Goal: Task Accomplishment & Management: Manage account settings

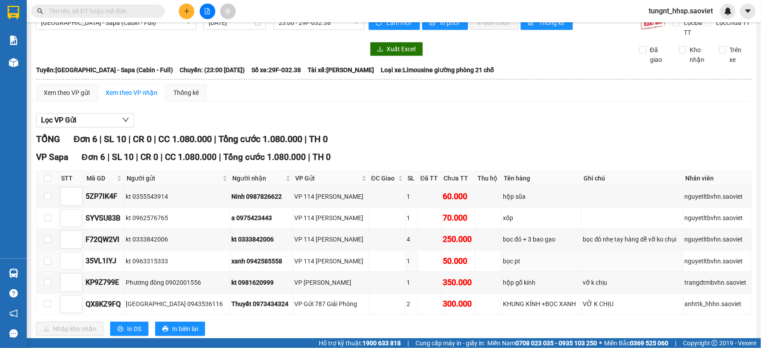
scroll to position [41, 0]
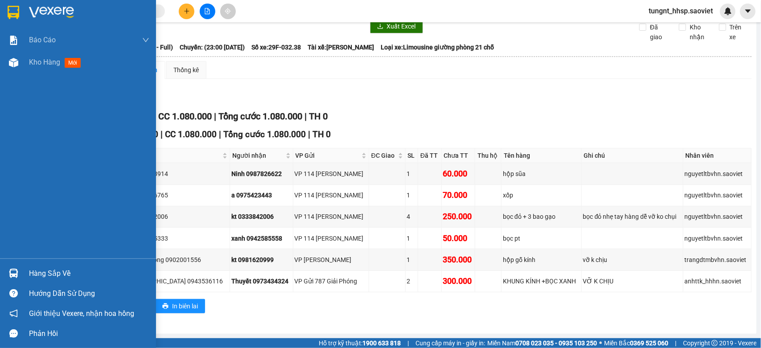
click at [18, 268] on div at bounding box center [14, 274] width 16 height 16
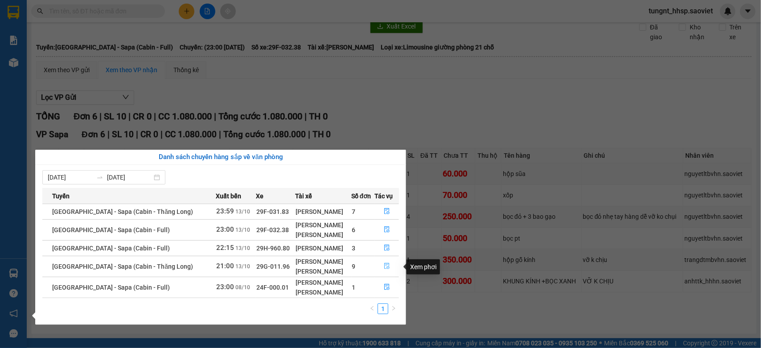
click at [388, 266] on icon "file-done" at bounding box center [387, 266] width 6 height 6
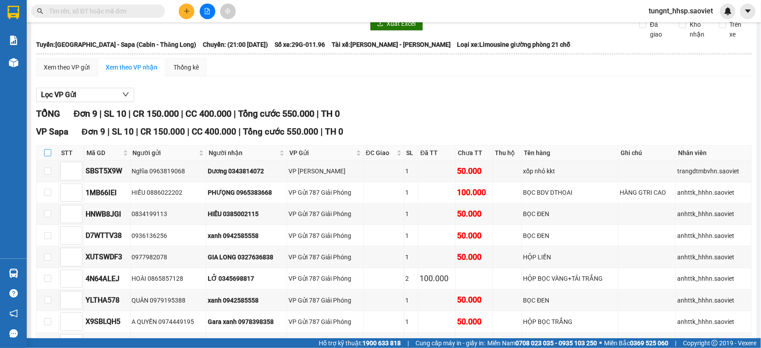
click at [45, 154] on input "checkbox" at bounding box center [47, 152] width 7 height 7
checkbox input "true"
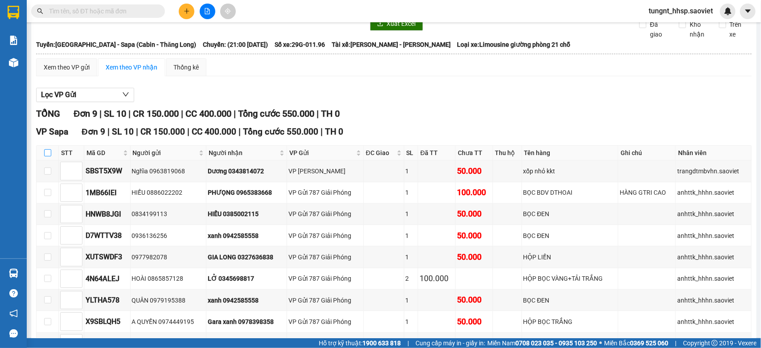
checkbox input "true"
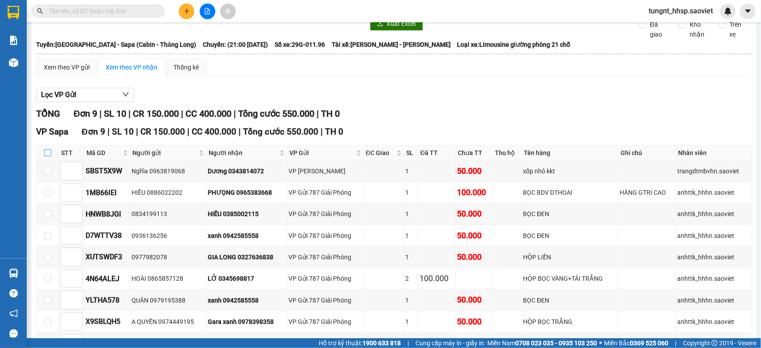
checkbox input "true"
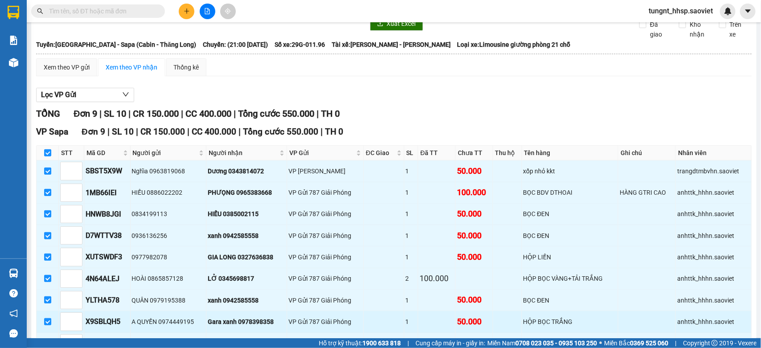
scroll to position [106, 0]
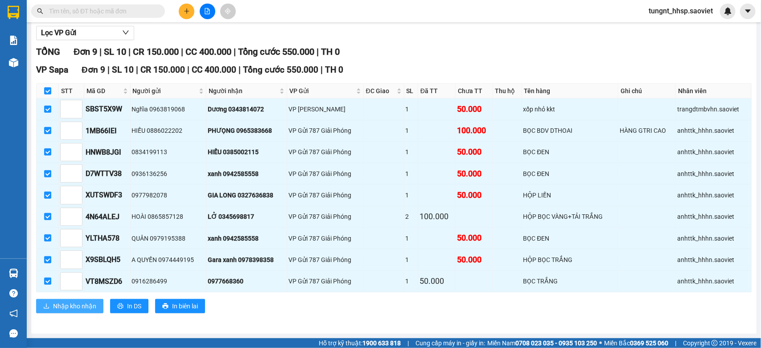
click at [70, 304] on span "Nhập kho nhận" at bounding box center [74, 306] width 43 height 10
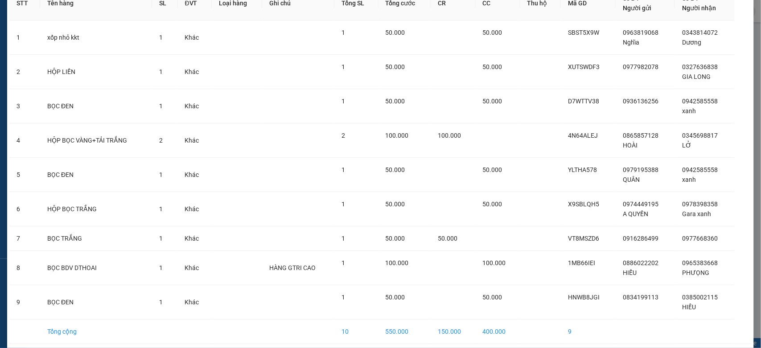
scroll to position [92, 0]
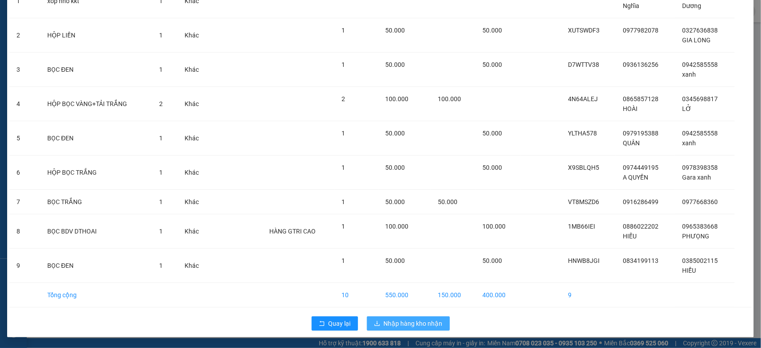
click at [397, 319] on span "Nhập hàng kho nhận" at bounding box center [413, 324] width 59 height 10
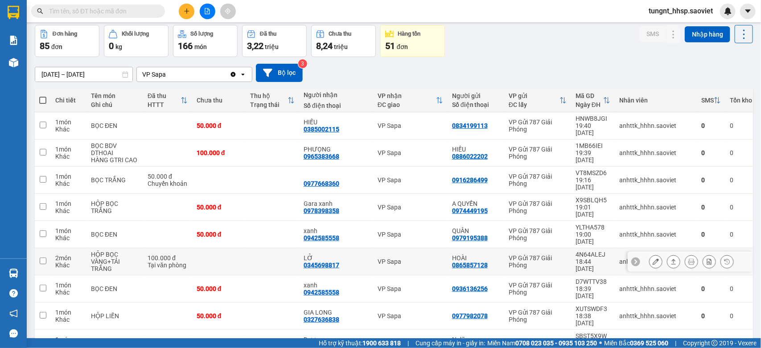
scroll to position [56, 0]
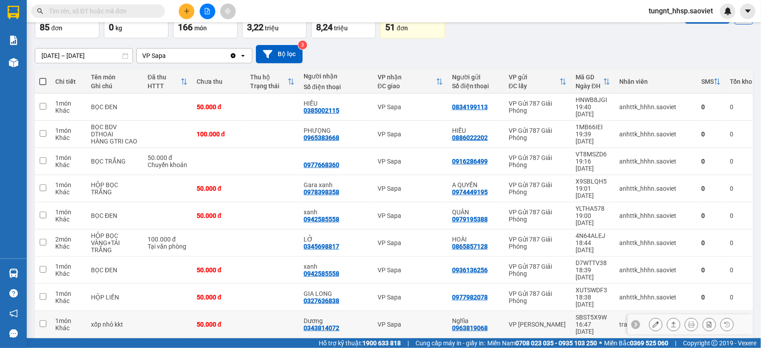
click at [145, 311] on td at bounding box center [167, 324] width 49 height 27
checkbox input "true"
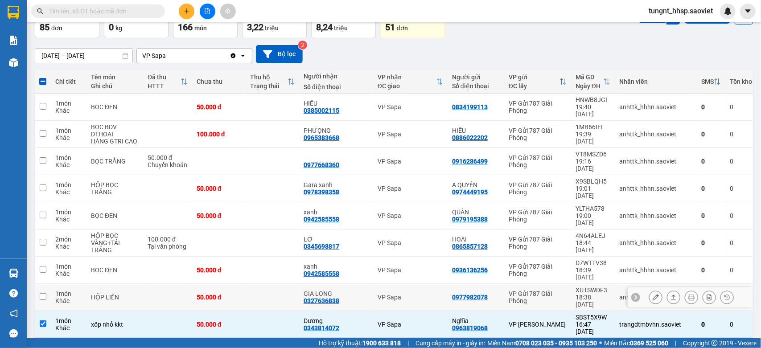
click at [136, 284] on td "HỘP LIỀN" at bounding box center [114, 297] width 57 height 27
checkbox input "true"
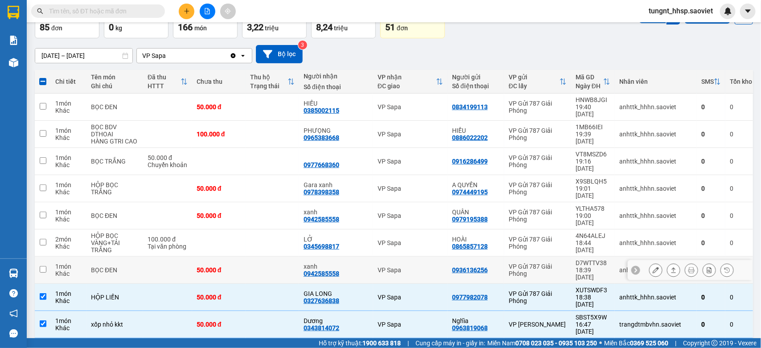
click at [132, 267] on div "BỌC ĐEN" at bounding box center [115, 270] width 48 height 7
checkbox input "true"
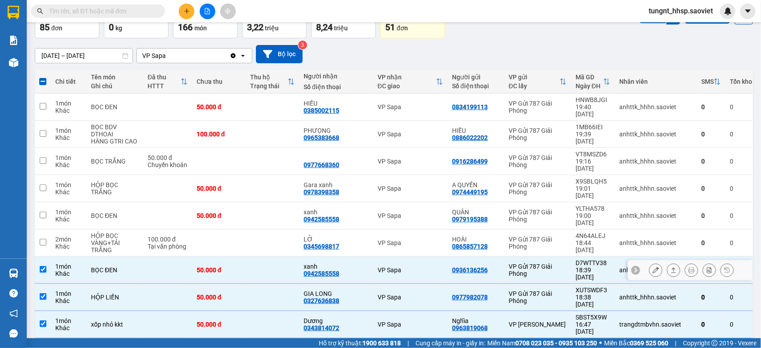
click at [127, 232] on div "HỘP BỌC VÀNG+TẢI TRẮNG" at bounding box center [115, 242] width 48 height 21
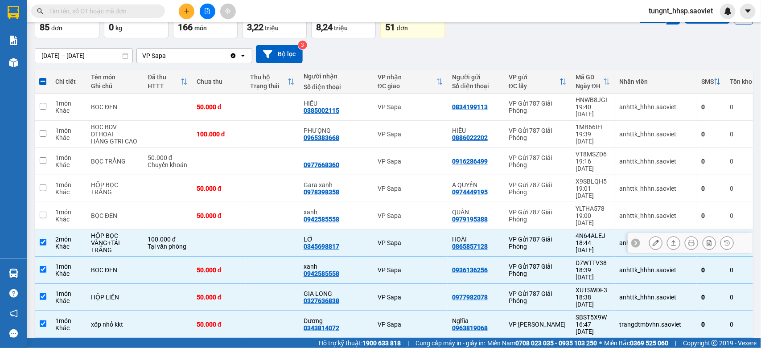
checkbox input "true"
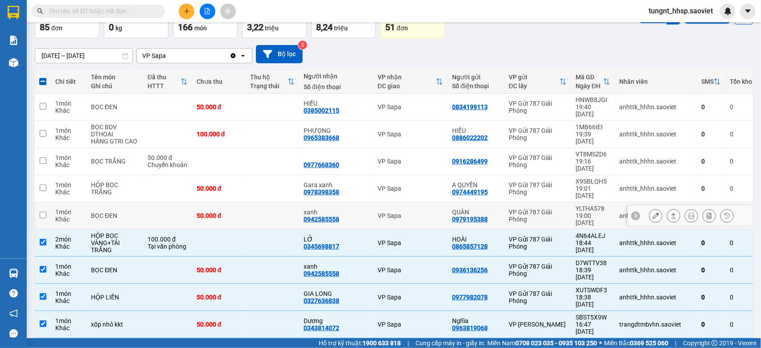
click at [123, 202] on td "BỌC ĐEN" at bounding box center [114, 215] width 57 height 27
checkbox input "true"
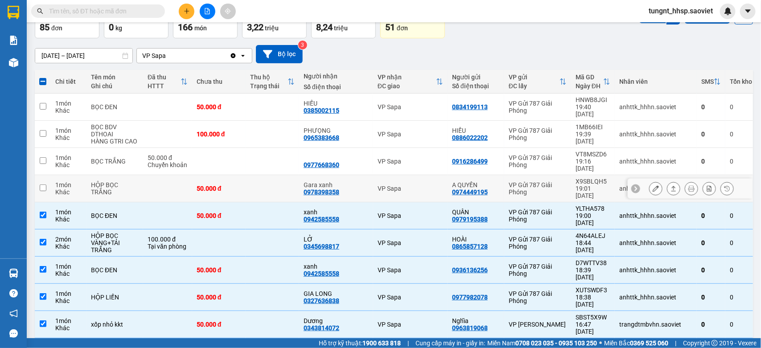
drag, startPoint x: 123, startPoint y: 179, endPoint x: 123, endPoint y: 172, distance: 7.1
click at [123, 181] on div "HỘP BỌC TRẮNG" at bounding box center [115, 188] width 48 height 14
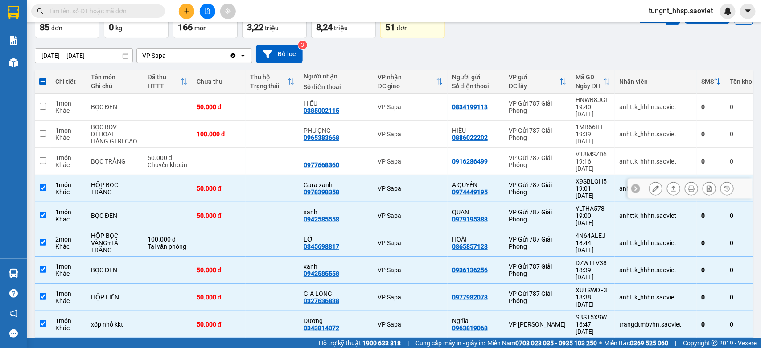
checkbox input "true"
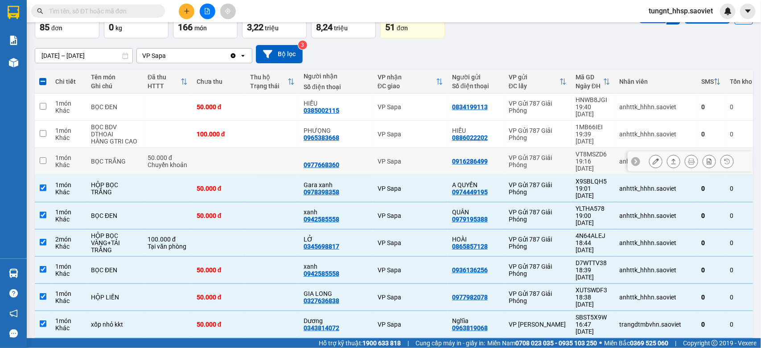
click at [123, 158] on div "BỌC TRẮNG" at bounding box center [115, 161] width 48 height 7
checkbox input "true"
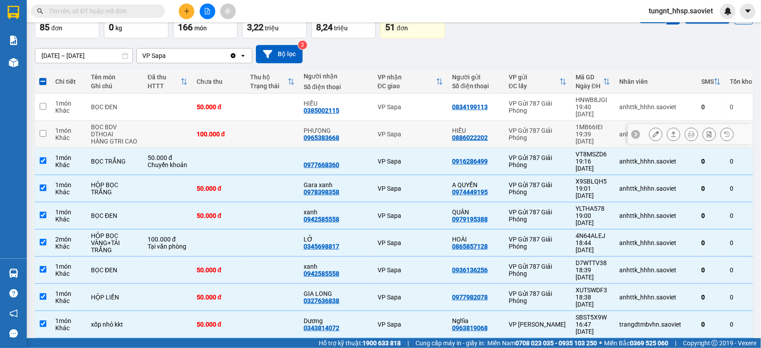
click at [119, 138] on div "HÀNG GTRI CAO" at bounding box center [115, 141] width 48 height 7
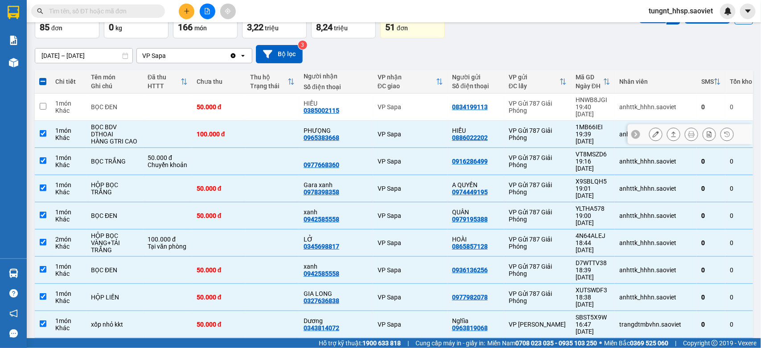
checkbox input "true"
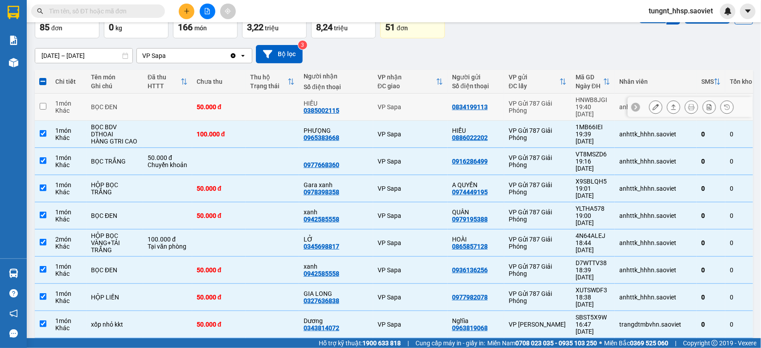
click at [121, 103] on div "BỌC ĐEN" at bounding box center [115, 106] width 48 height 7
checkbox input "true"
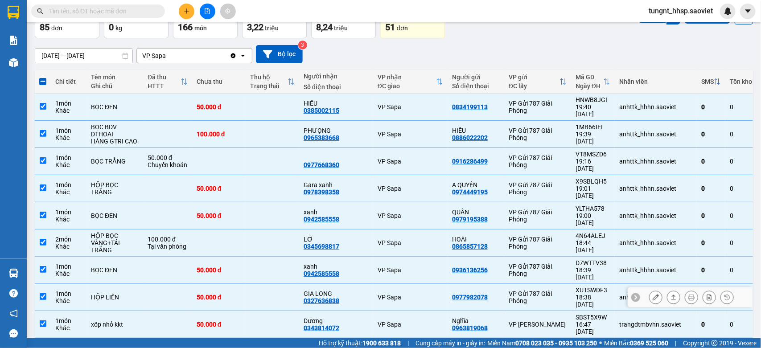
scroll to position [0, 0]
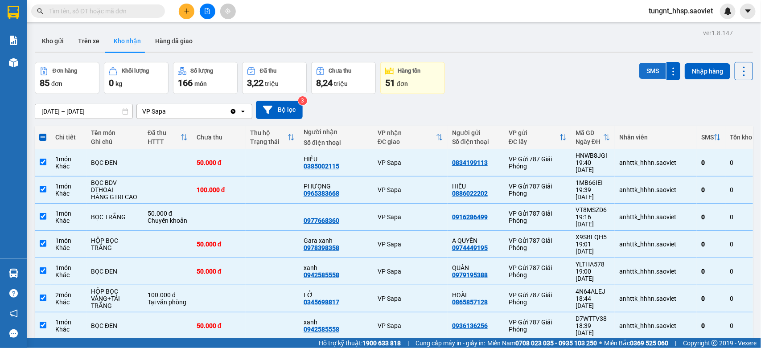
click at [639, 66] on button "SMS" at bounding box center [652, 71] width 27 height 16
click at [738, 74] on icon at bounding box center [744, 71] width 12 height 12
click at [725, 108] on span "Làm mới" at bounding box center [721, 111] width 25 height 9
click at [738, 65] on icon at bounding box center [744, 71] width 12 height 12
click at [727, 107] on span "Làm mới" at bounding box center [721, 111] width 25 height 9
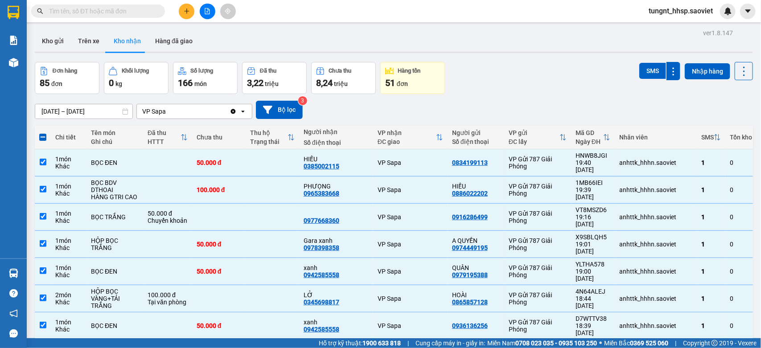
click at [43, 138] on span at bounding box center [42, 137] width 7 height 7
click at [43, 133] on input "checkbox" at bounding box center [43, 133] width 0 height 0
checkbox input "true"
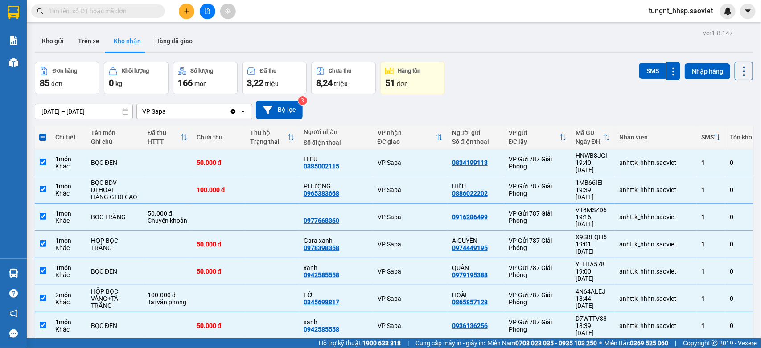
checkbox input "true"
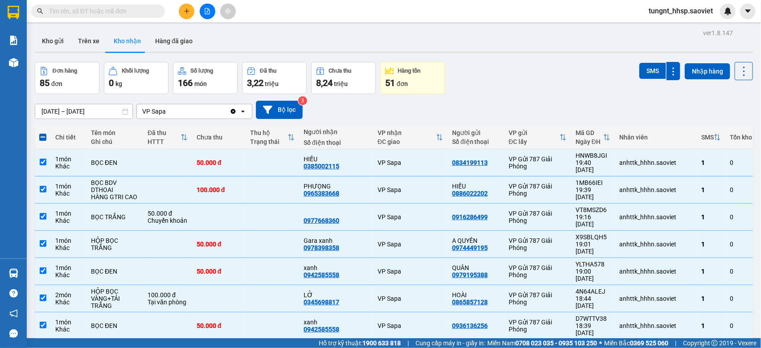
checkbox input "true"
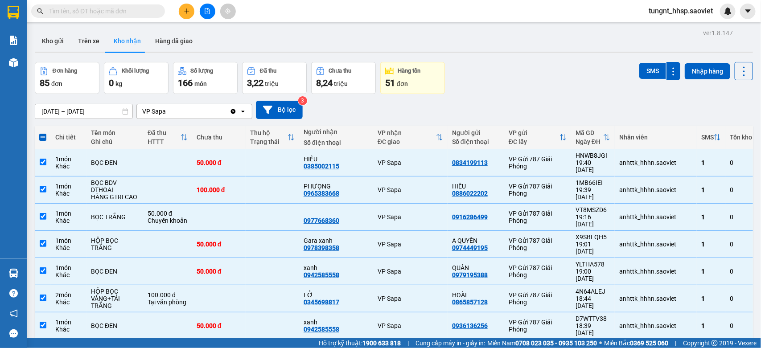
checkbox input "true"
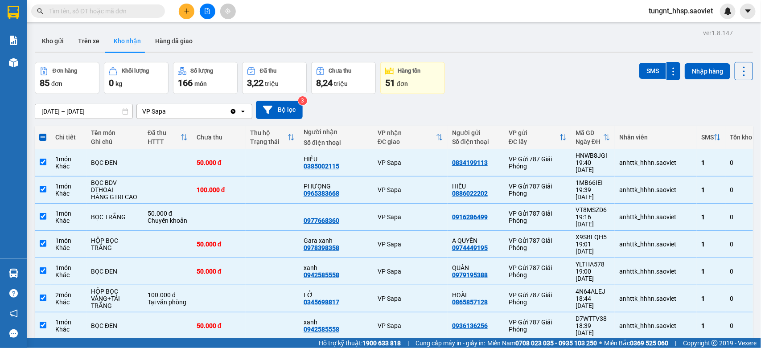
checkbox input "true"
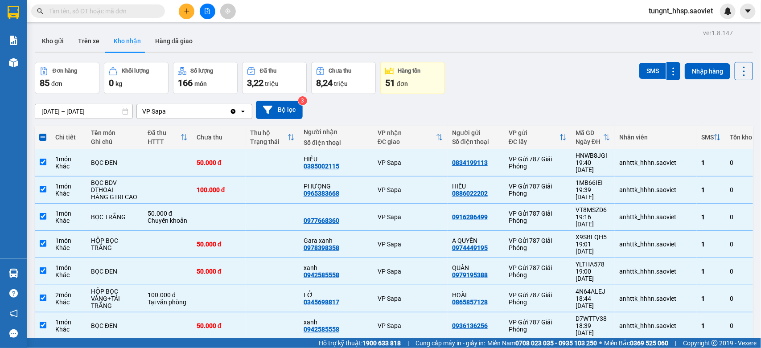
checkbox input "true"
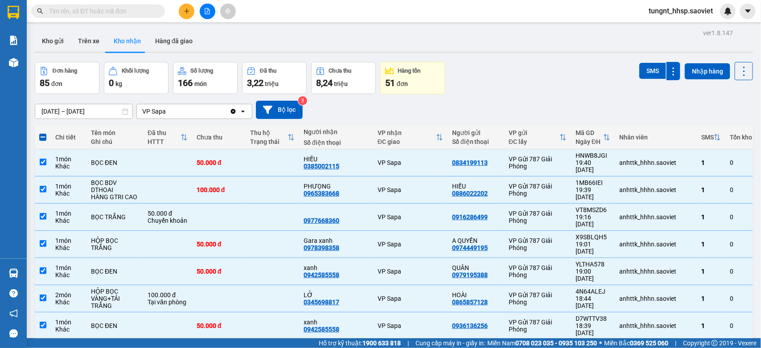
checkbox input "true"
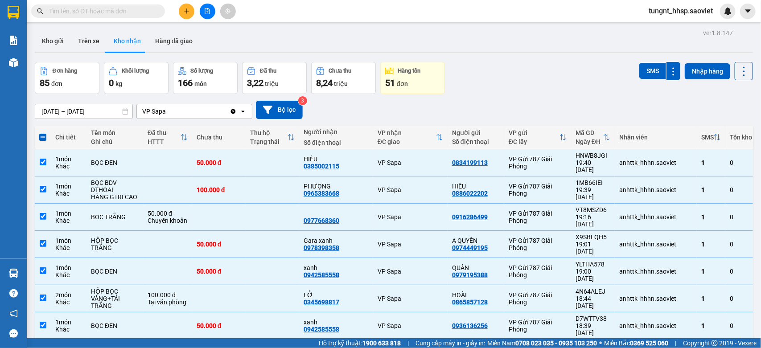
checkbox input "true"
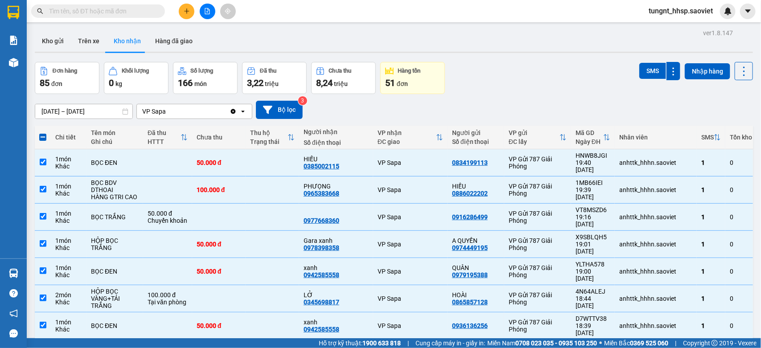
checkbox input "true"
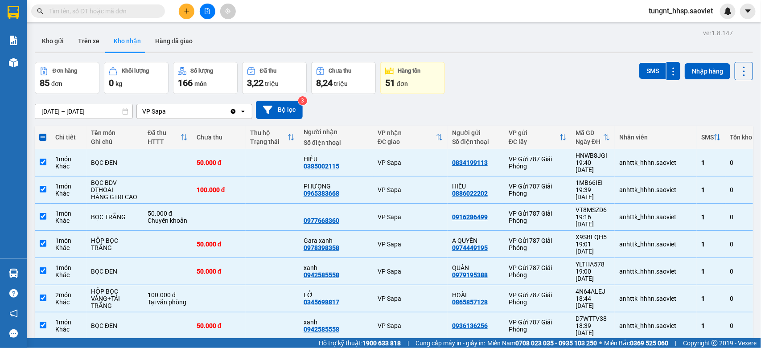
checkbox input "true"
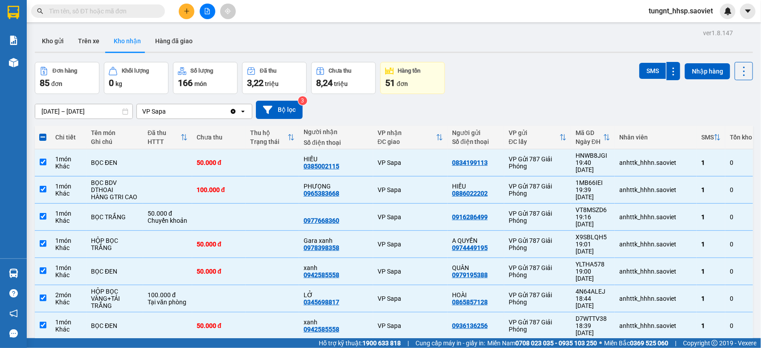
checkbox input "true"
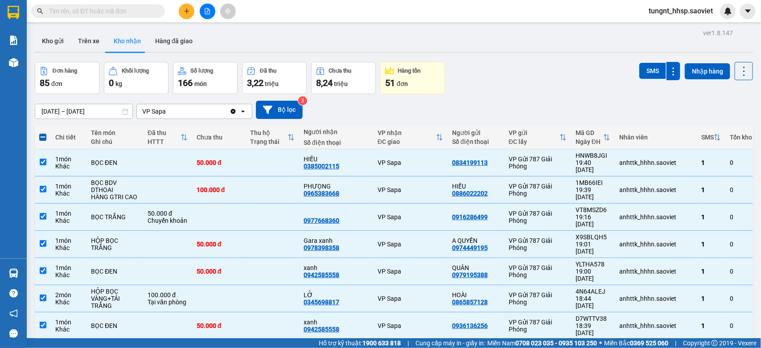
checkbox input "true"
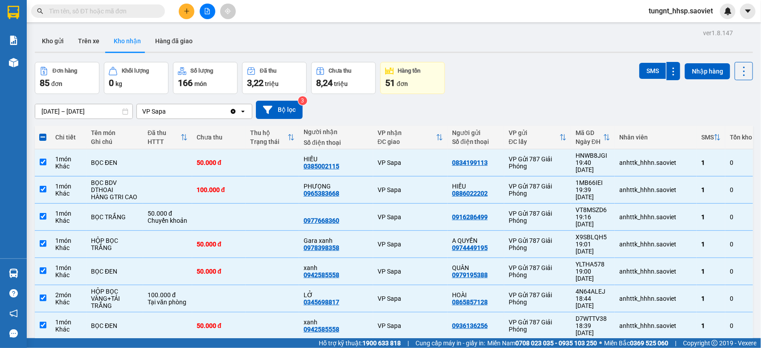
checkbox input "true"
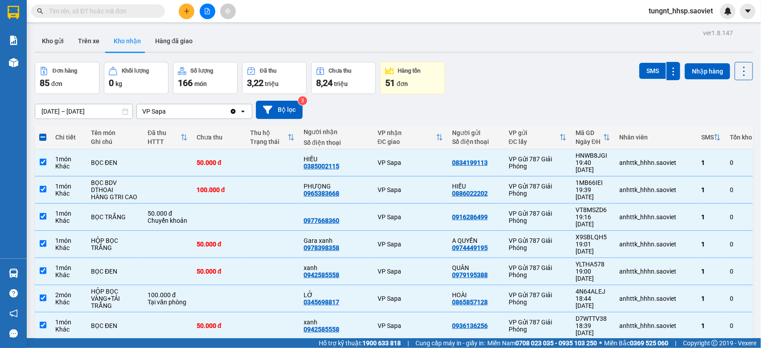
checkbox input "true"
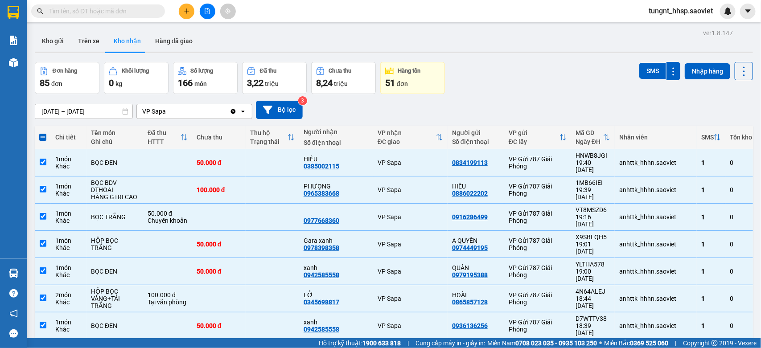
checkbox input "true"
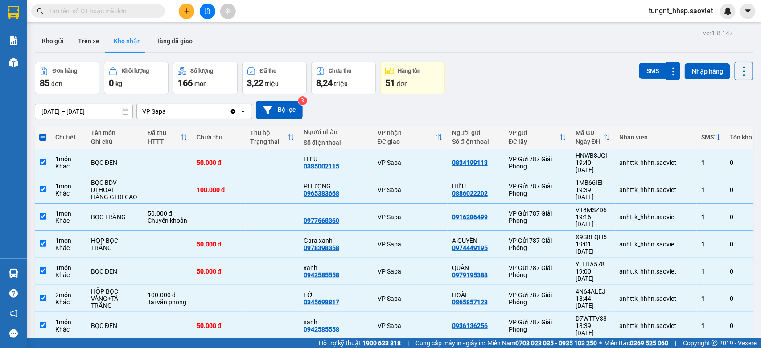
checkbox input "true"
click at [43, 138] on span at bounding box center [42, 137] width 7 height 7
click at [43, 133] on input "checkbox" at bounding box center [43, 133] width 0 height 0
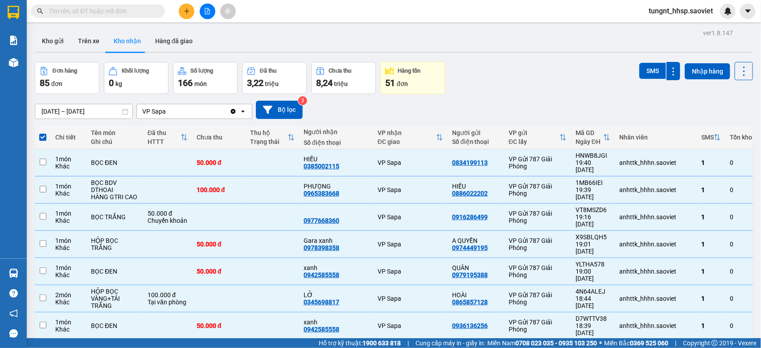
checkbox input "false"
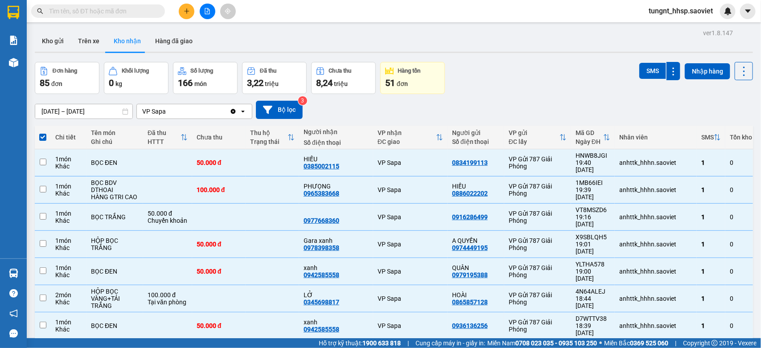
checkbox input "false"
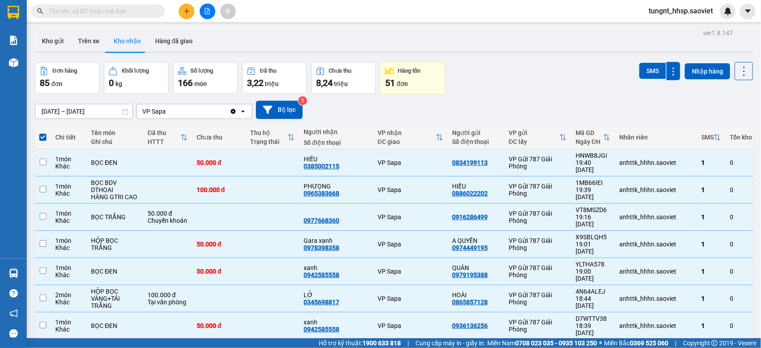
checkbox input "false"
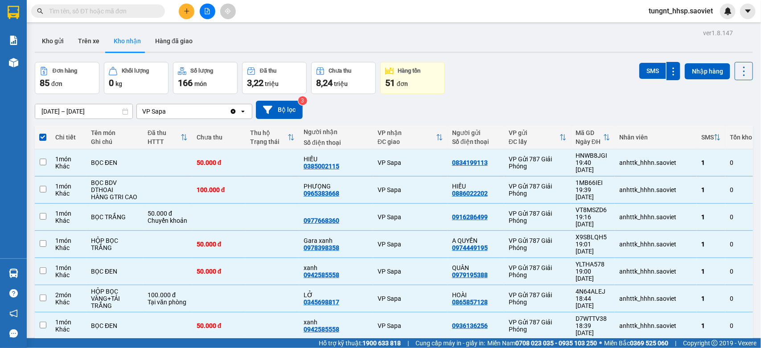
checkbox input "false"
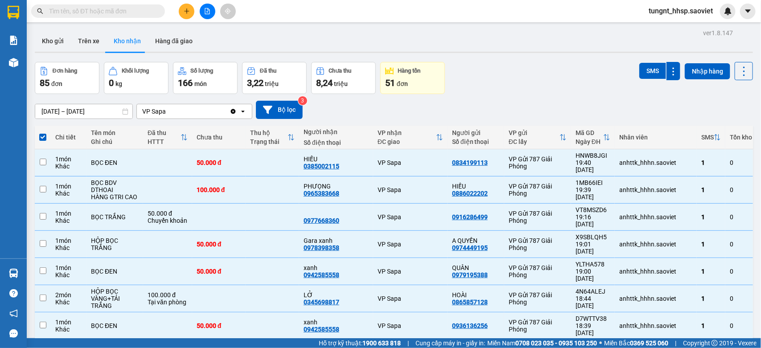
checkbox input "false"
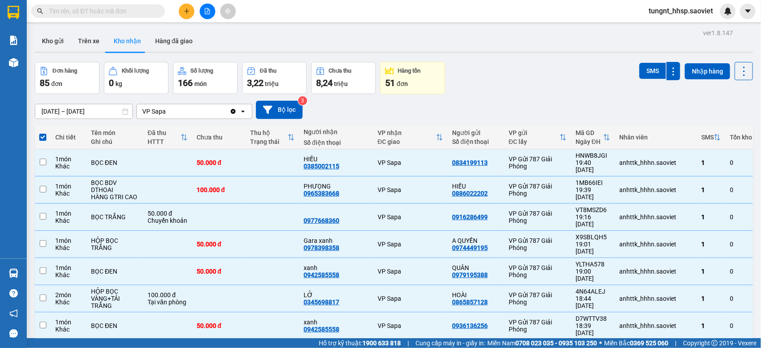
checkbox input "false"
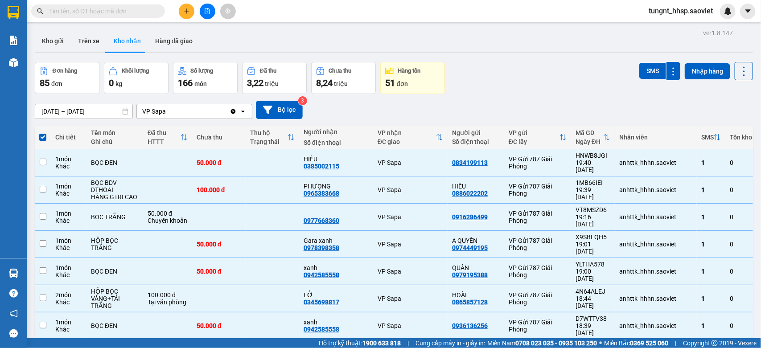
checkbox input "false"
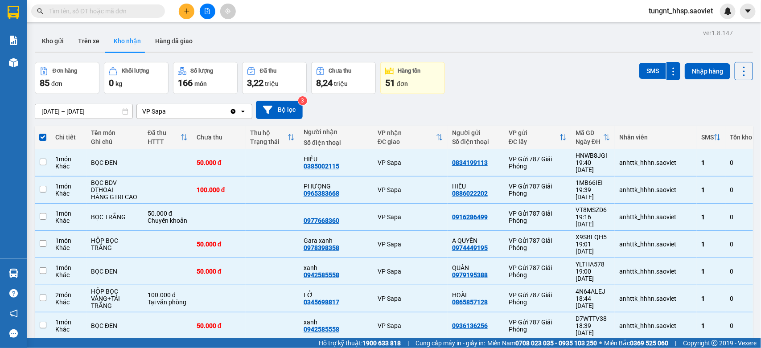
checkbox input "false"
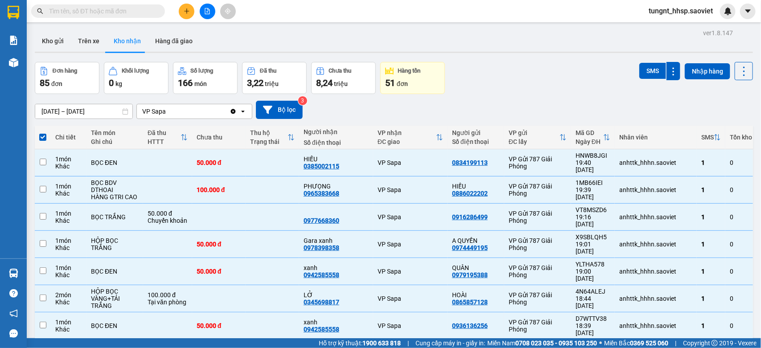
checkbox input "false"
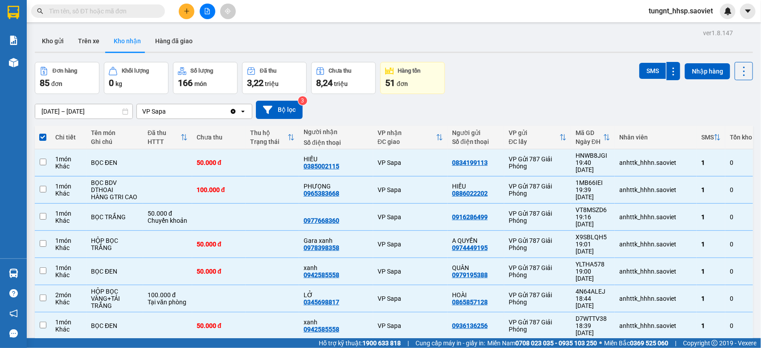
checkbox input "false"
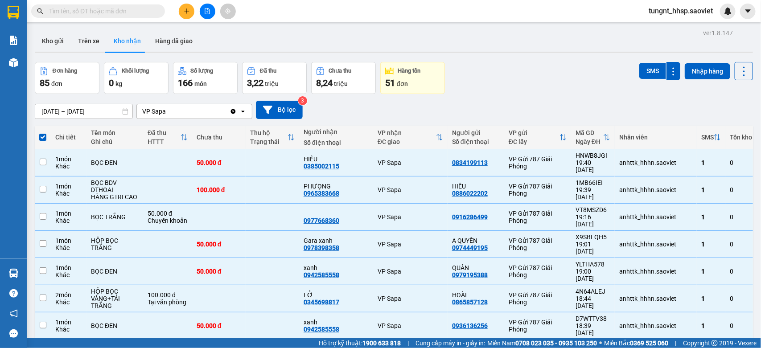
checkbox input "false"
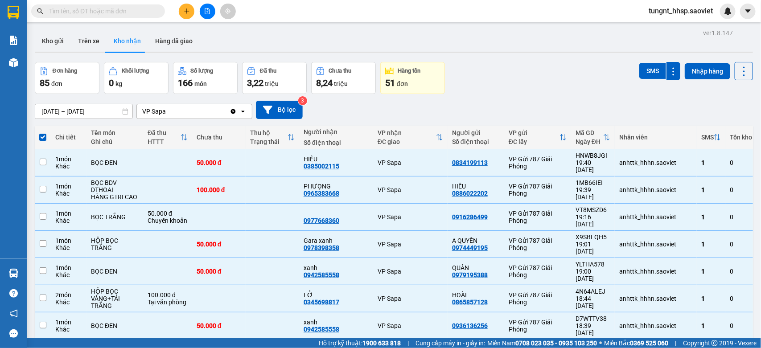
checkbox input "false"
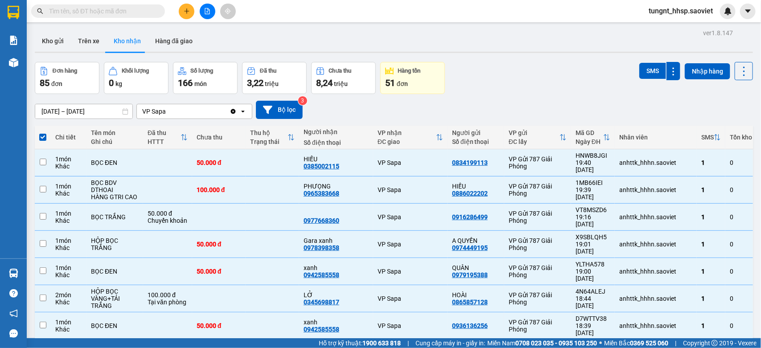
checkbox input "false"
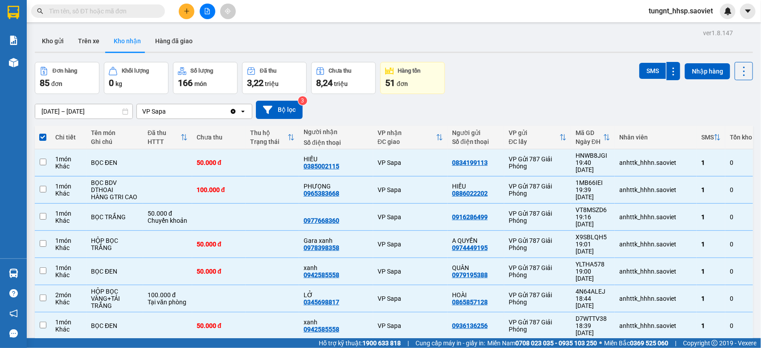
checkbox input "false"
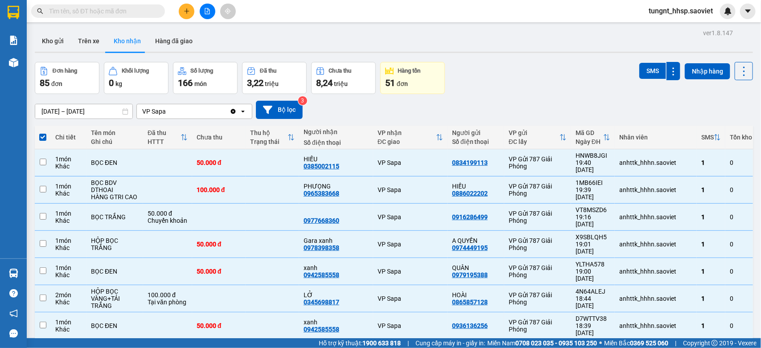
checkbox input "false"
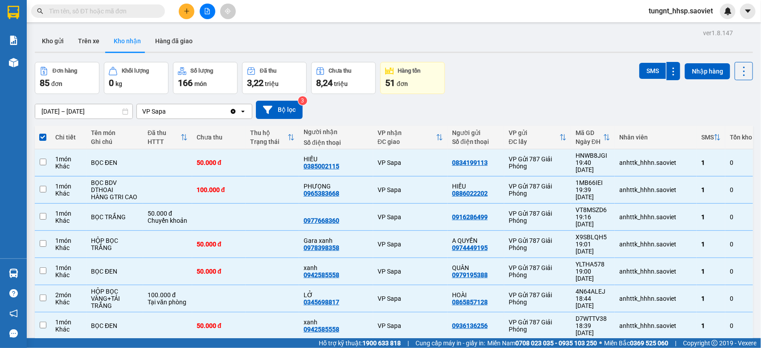
checkbox input "false"
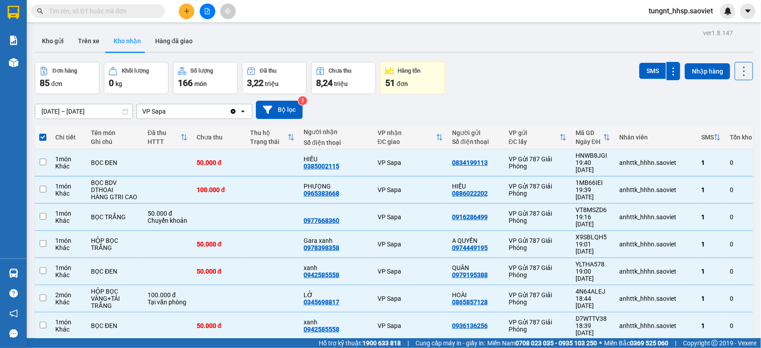
checkbox input "false"
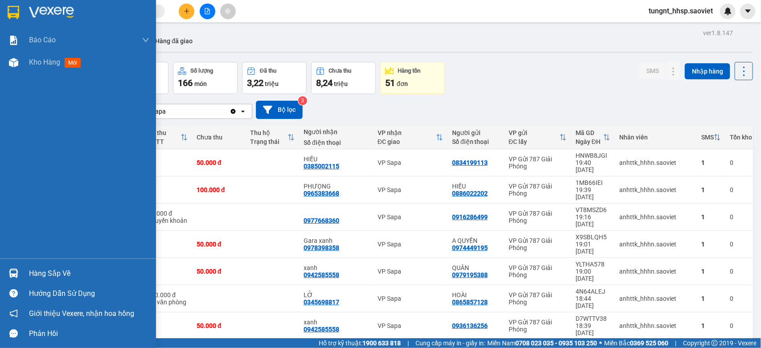
drag, startPoint x: 34, startPoint y: 268, endPoint x: 25, endPoint y: 253, distance: 17.8
click at [35, 267] on div "Hàng sắp về" at bounding box center [89, 273] width 120 height 13
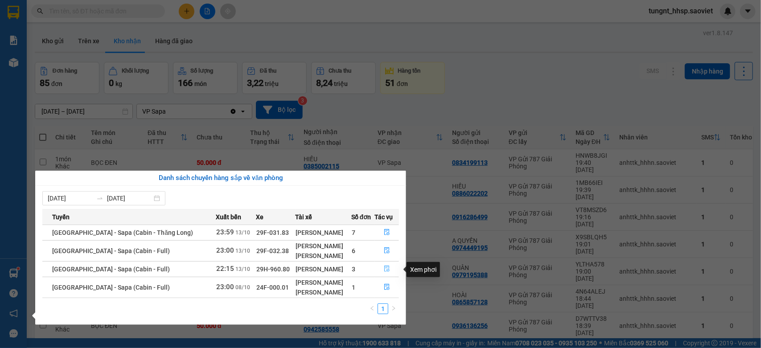
click at [384, 271] on icon "file-done" at bounding box center [386, 269] width 5 height 6
